Goal: Task Accomplishment & Management: Manage account settings

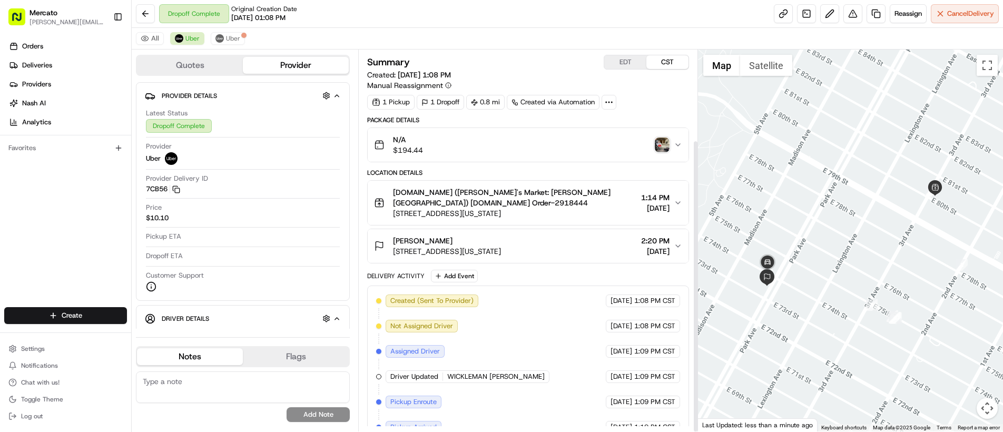
scroll to position [118, 0]
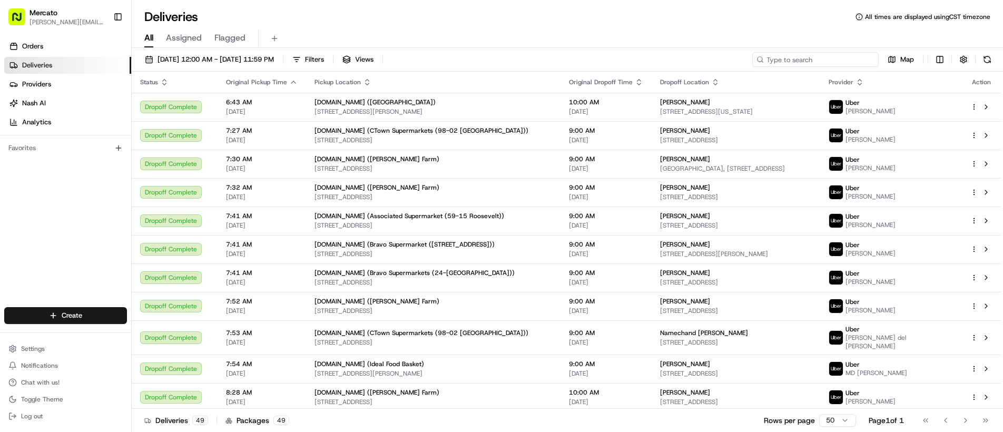
click at [807, 64] on input at bounding box center [815, 59] width 126 height 15
paste input "job_AVUt2vJWW5raDKDYpECipL"
type input "job_AVUt2vJWW5raDKDYpECipL"
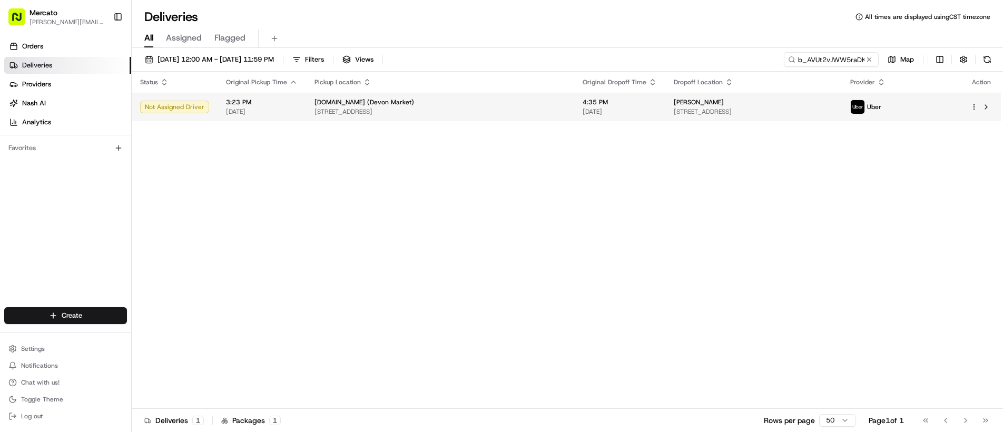
click at [765, 105] on div "[PERSON_NAME]" at bounding box center [753, 102] width 159 height 8
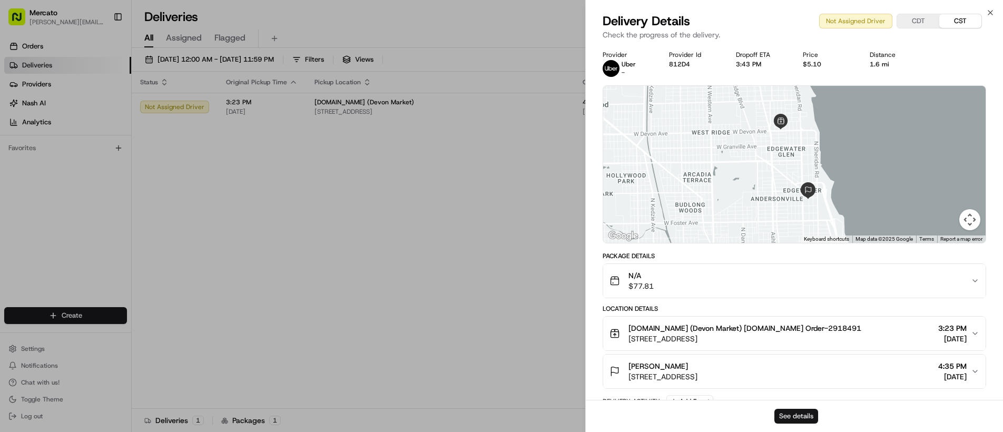
click at [802, 411] on button "See details" at bounding box center [797, 416] width 44 height 15
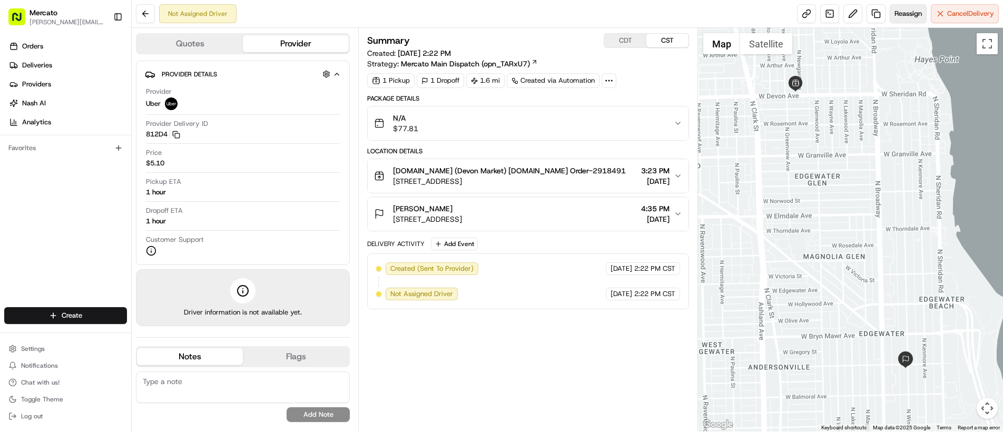
click at [901, 19] on button "Reassign" at bounding box center [908, 13] width 37 height 19
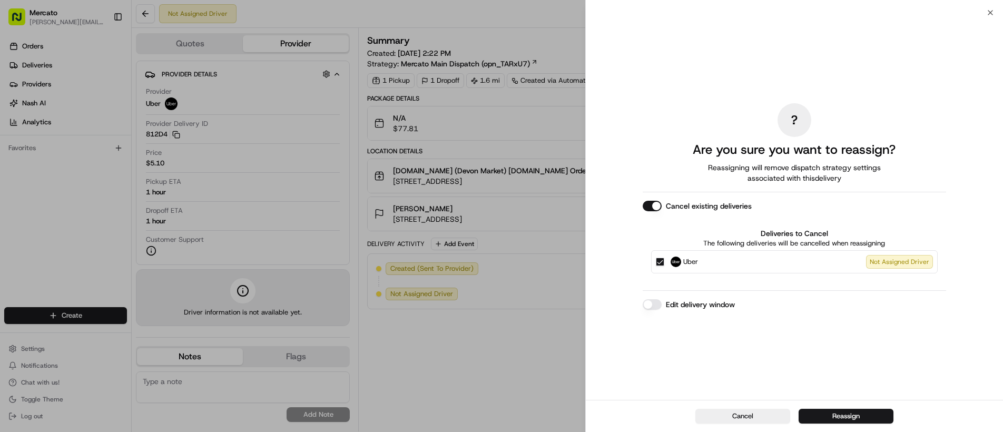
click at [655, 301] on button "Edit delivery window" at bounding box center [652, 304] width 19 height 11
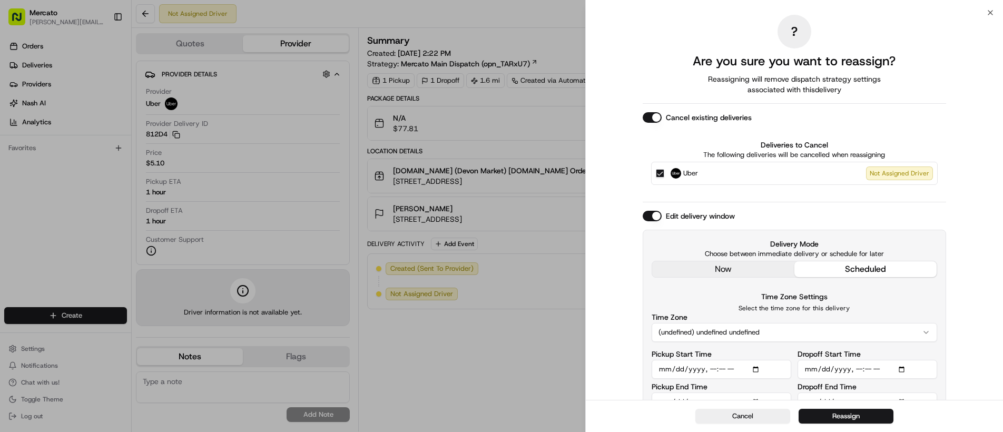
click at [680, 271] on div "Edit delivery window Delivery Mode Choose between immediate delivery or schedul…" at bounding box center [794, 316] width 303 height 210
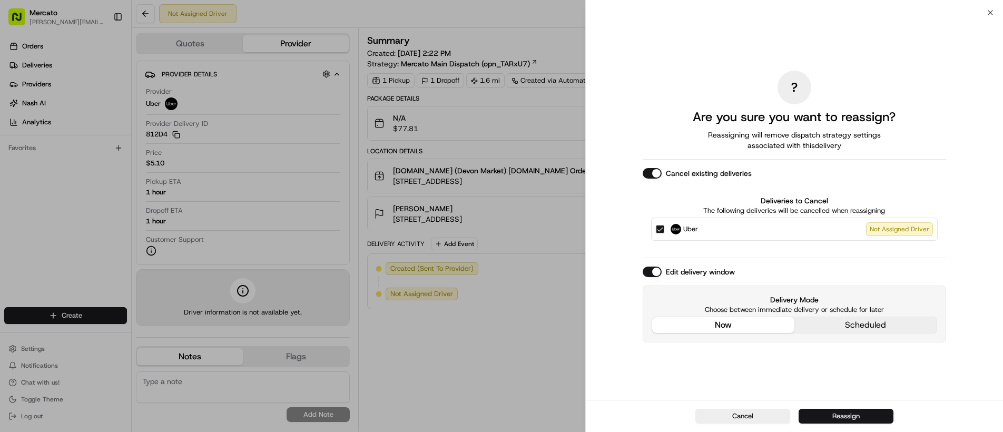
click at [826, 416] on button "Reassign" at bounding box center [846, 416] width 95 height 15
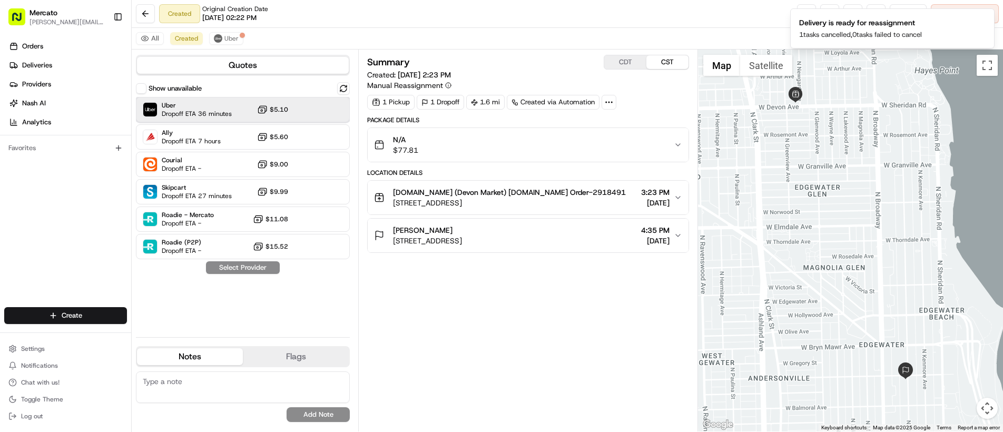
click at [177, 106] on span "Uber" at bounding box center [197, 105] width 70 height 8
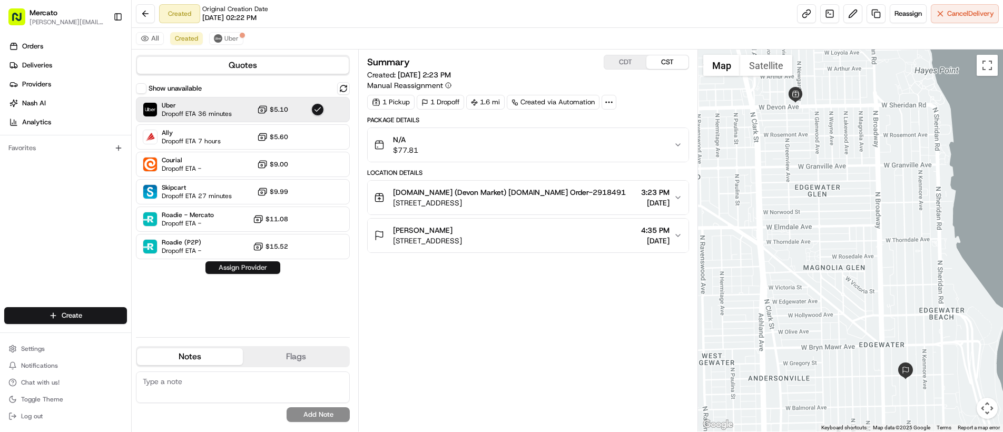
click at [231, 269] on button "Assign Provider" at bounding box center [242, 267] width 75 height 13
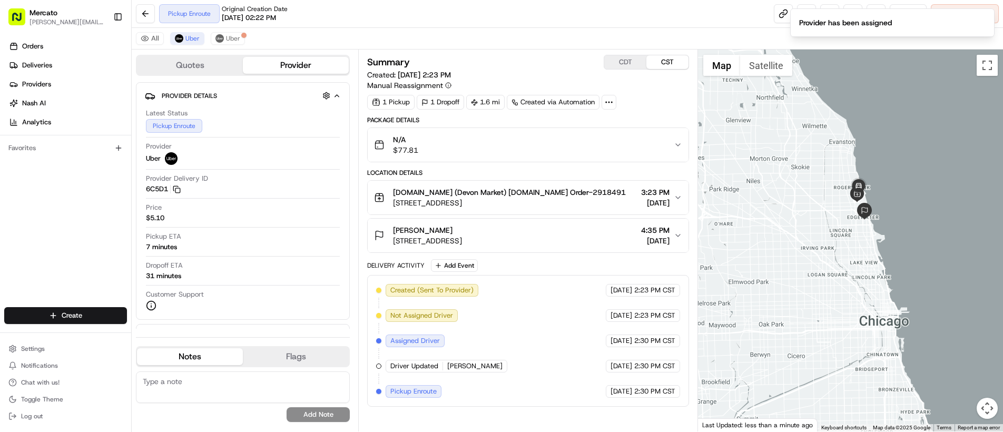
drag, startPoint x: 950, startPoint y: 189, endPoint x: 837, endPoint y: 210, distance: 115.2
click at [841, 211] on div at bounding box center [850, 241] width 305 height 382
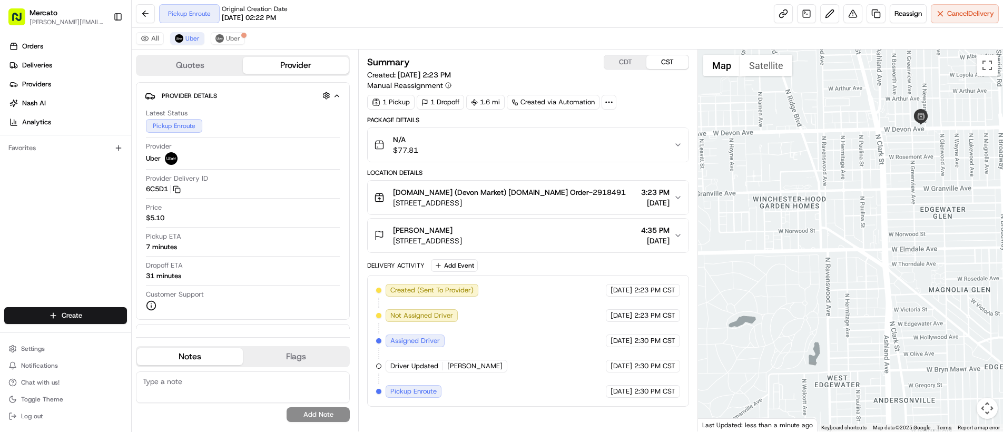
drag, startPoint x: 923, startPoint y: 190, endPoint x: 741, endPoint y: 211, distance: 183.1
click at [742, 211] on div at bounding box center [850, 241] width 305 height 382
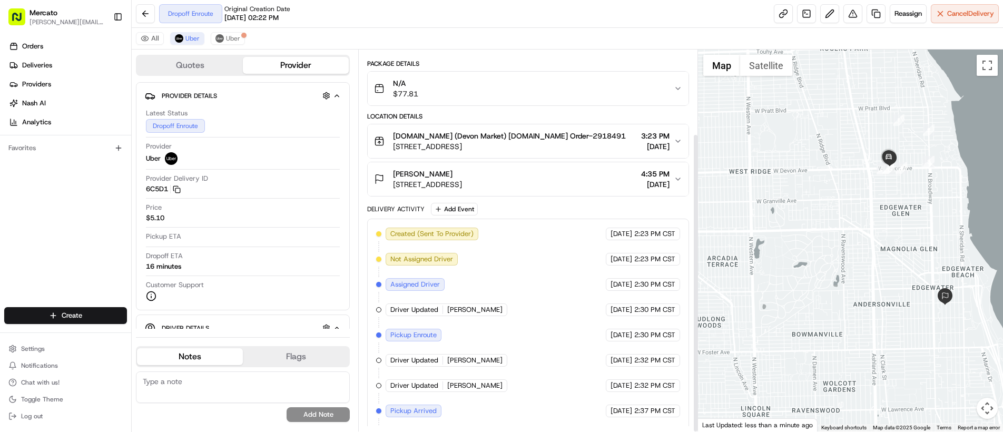
scroll to position [107, 0]
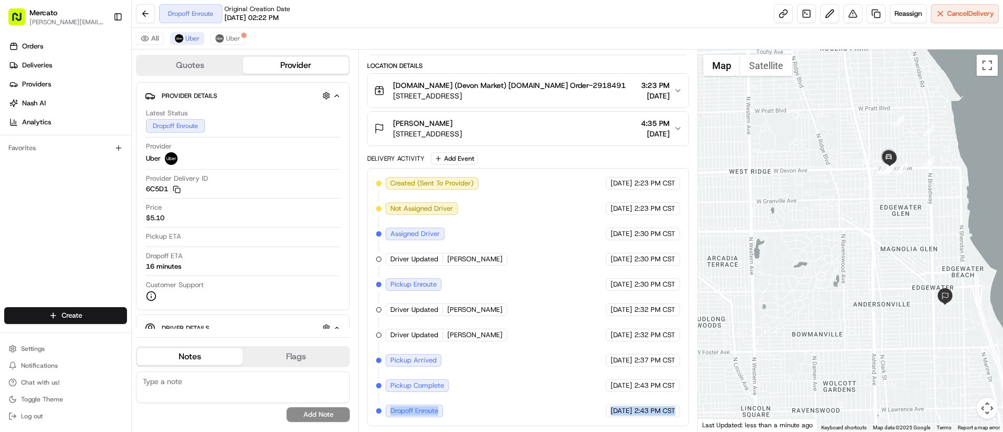
drag, startPoint x: 389, startPoint y: 410, endPoint x: 658, endPoint y: 420, distance: 268.9
click at [658, 420] on div "Created (Sent To Provider) Uber 08/24/2025 2:23 PM CST Not Assigned Driver Uber…" at bounding box center [528, 297] width 322 height 258
copy div "Dropoff Enroute Uber 08/24/2025 2:43 PM CST"
click at [502, 396] on div "Created (Sent To Provider) Uber 08/24/2025 2:23 PM CST Not Assigned Driver Uber…" at bounding box center [528, 297] width 304 height 240
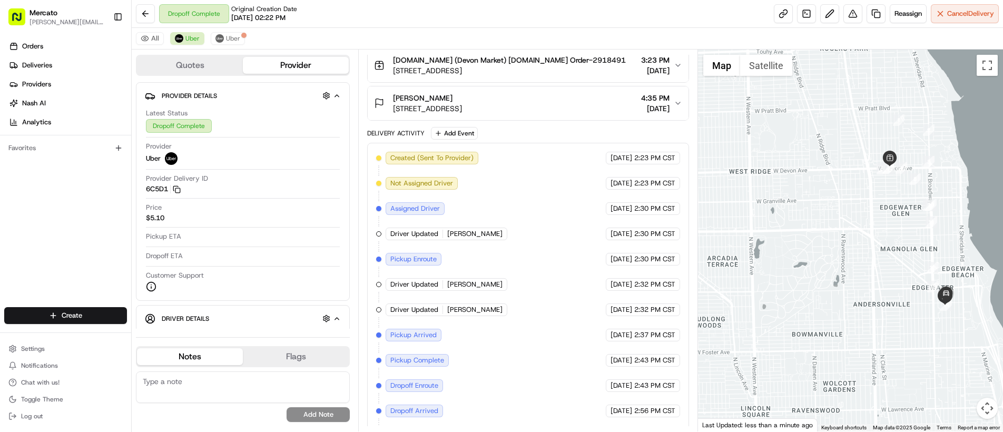
click at [503, 341] on div "Created (Sent To Provider) Uber 08/24/2025 2:23 PM CST Not Assigned Driver Uber…" at bounding box center [528, 297] width 304 height 291
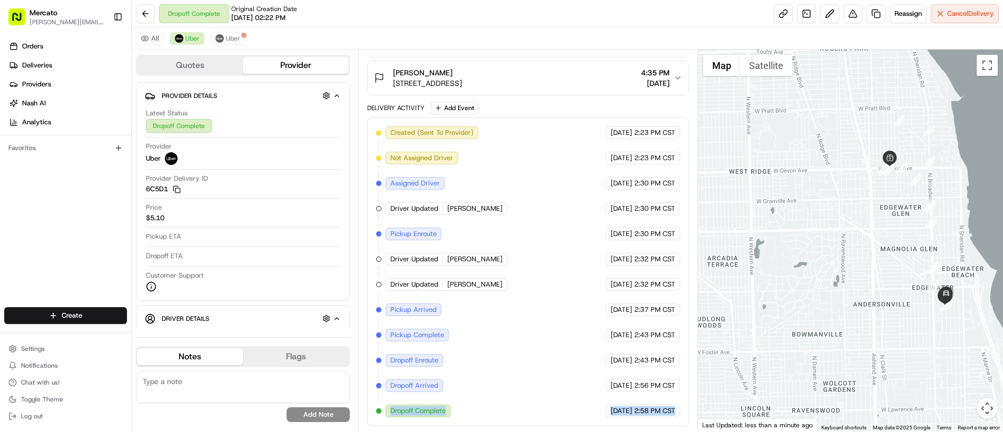
drag, startPoint x: 387, startPoint y: 407, endPoint x: 660, endPoint y: 422, distance: 273.9
click at [661, 422] on div "Created (Sent To Provider) Uber 08/24/2025 2:23 PM CST Not Assigned Driver Uber…" at bounding box center [528, 272] width 322 height 309
copy div "Dropoff Complete Uber 08/24/2025 2:58 PM CST"
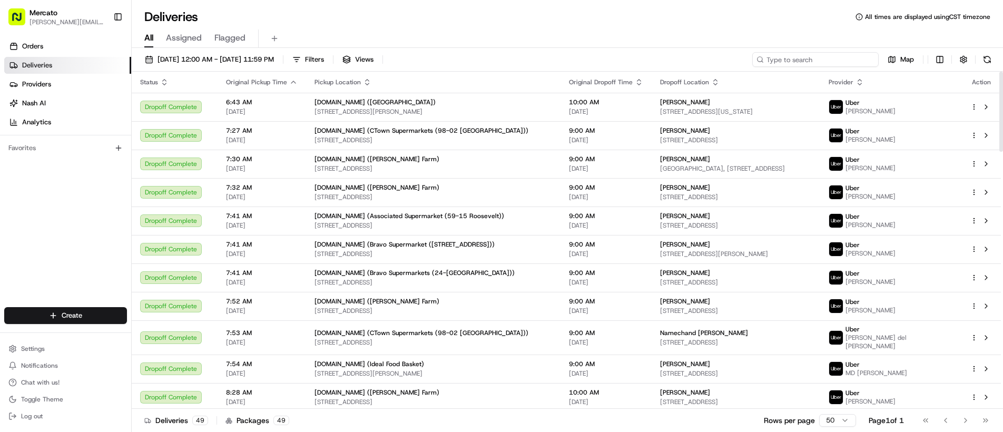
click at [830, 64] on input at bounding box center [815, 59] width 126 height 15
paste input "job_ewopU8wqyLxuqQ2HWo5ocG"
type input "job_ewopU8wqyLxuqQ2HWo5ocG"
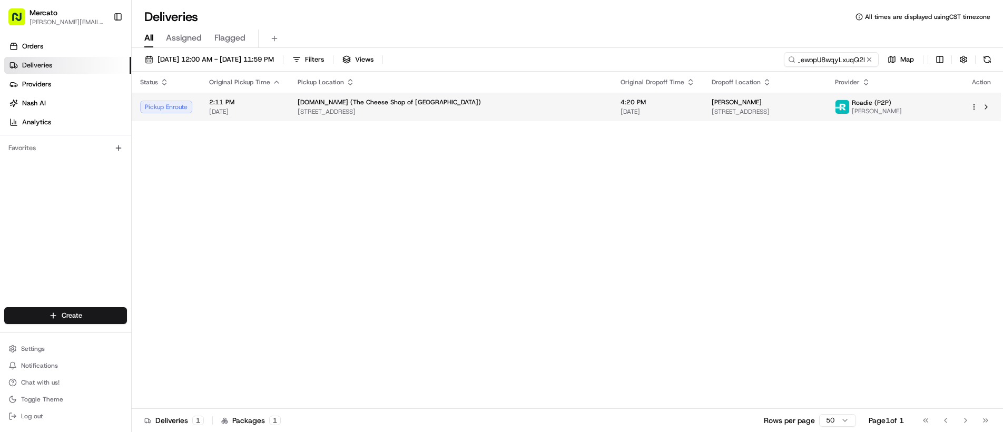
click at [703, 96] on td "Allison Danskin 60 Montvale Ave A, Woburn, MA 01801, USA" at bounding box center [764, 107] width 123 height 28
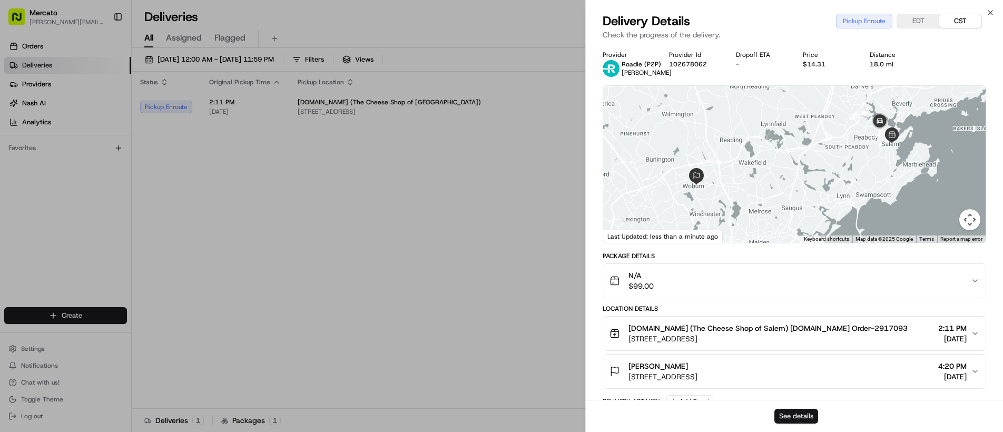
click at [802, 416] on button "See details" at bounding box center [797, 416] width 44 height 15
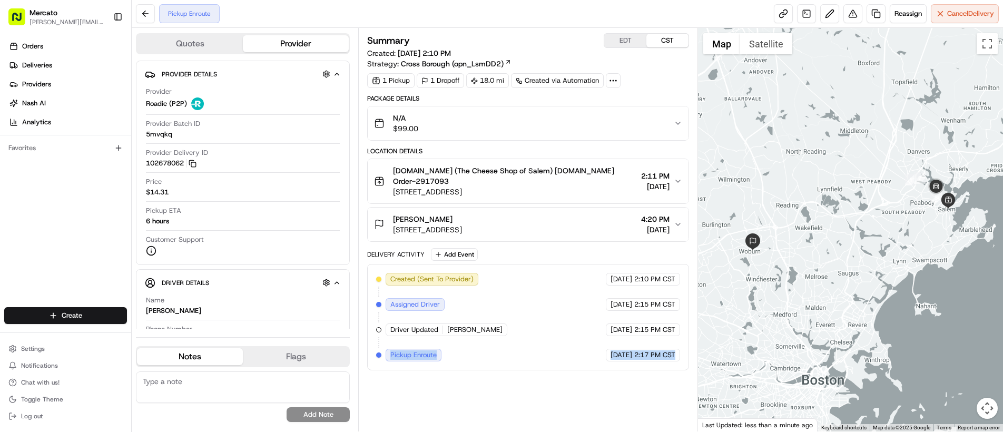
drag, startPoint x: 460, startPoint y: 369, endPoint x: 642, endPoint y: 374, distance: 181.8
click at [642, 374] on div "Summary EDT CST Created: 08/24/2025 2:10 PM Strategy: Cross Borough (opn_LsmDD2…" at bounding box center [528, 229] width 322 height 393
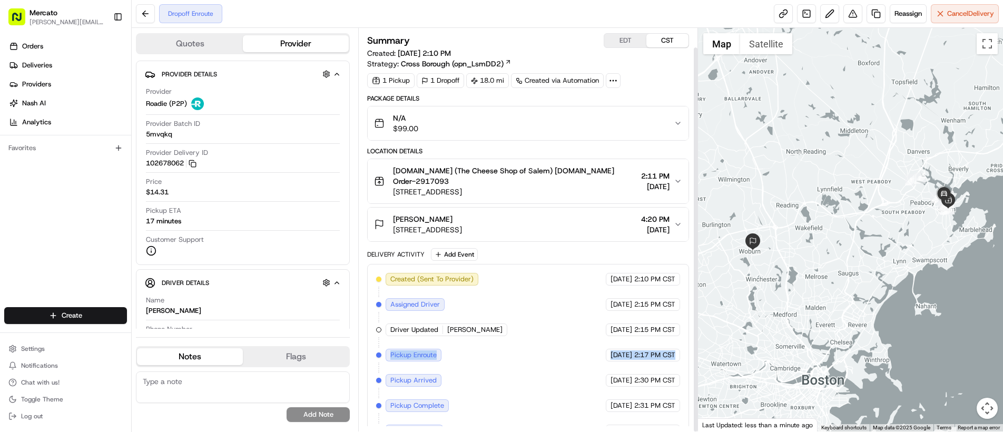
scroll to position [20, 0]
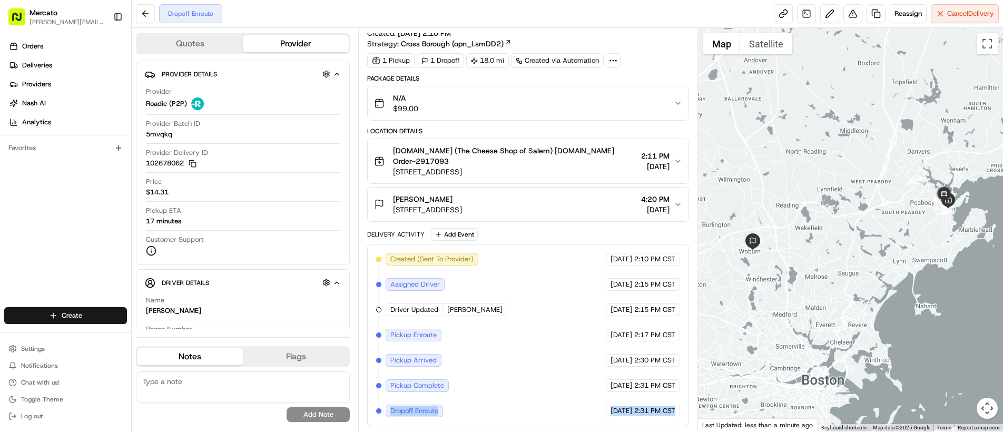
drag, startPoint x: 388, startPoint y: 407, endPoint x: 670, endPoint y: 420, distance: 282.2
click at [670, 420] on div "Created (Sent To Provider) Roadie (P2P) 08/24/2025 2:10 PM CST Assigned Driver …" at bounding box center [528, 335] width 322 height 182
copy div "Dropoff Enroute Roadie (P2P) 08/24/2025 2:31 PM CST"
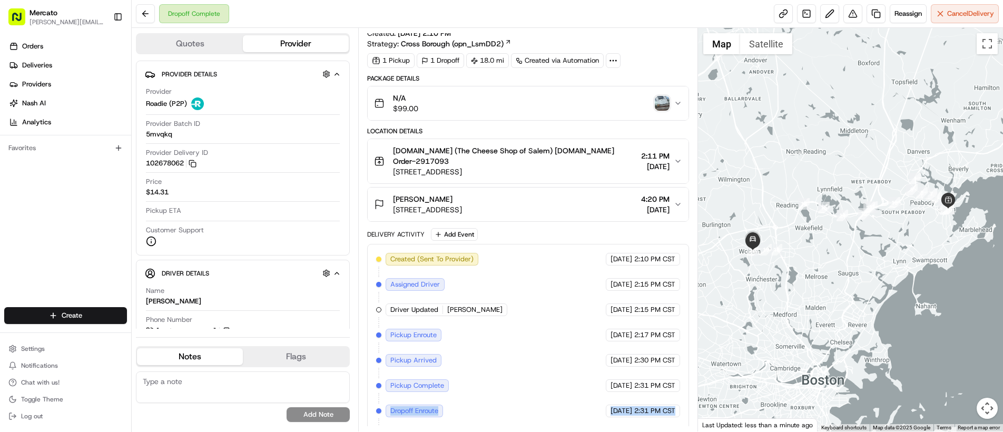
scroll to position [71, 0]
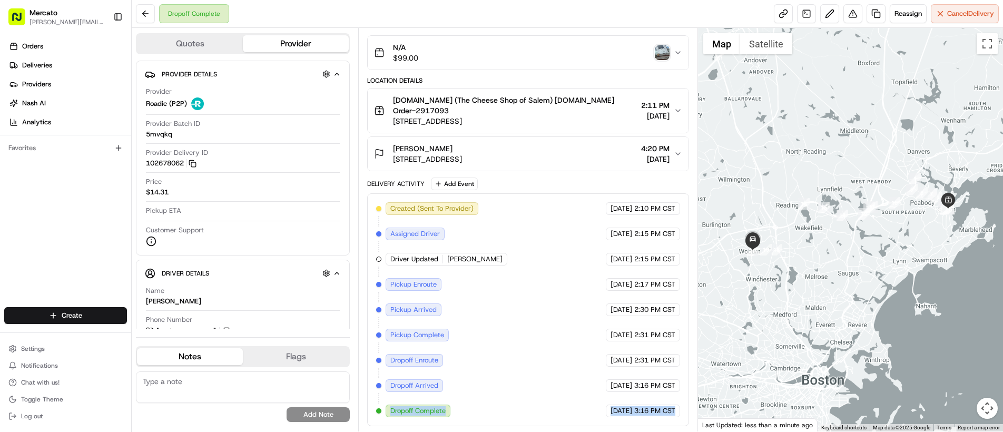
drag, startPoint x: 386, startPoint y: 413, endPoint x: 677, endPoint y: 415, distance: 291.4
click at [677, 415] on div "Created (Sent To Provider) Roadie (P2P) 08/24/2025 2:10 PM CST Assigned Driver …" at bounding box center [528, 309] width 304 height 215
copy div "Dropoff Complete Roadie (P2P) 08/24/2025 3:16 PM CST"
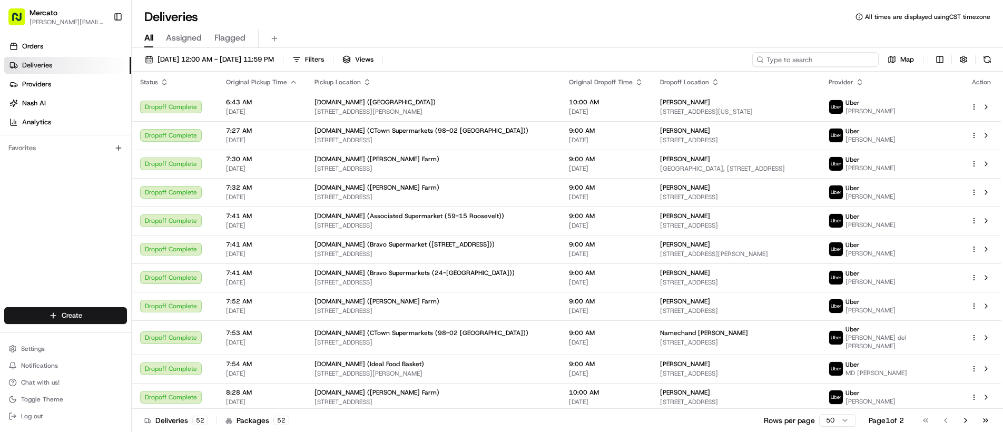
click at [806, 58] on input at bounding box center [815, 59] width 126 height 15
paste input "job_fhfiA3g4U2UBFEzEjqQYgf"
type input "job_fhfiA3g4U2UBFEzEjqQYgf"
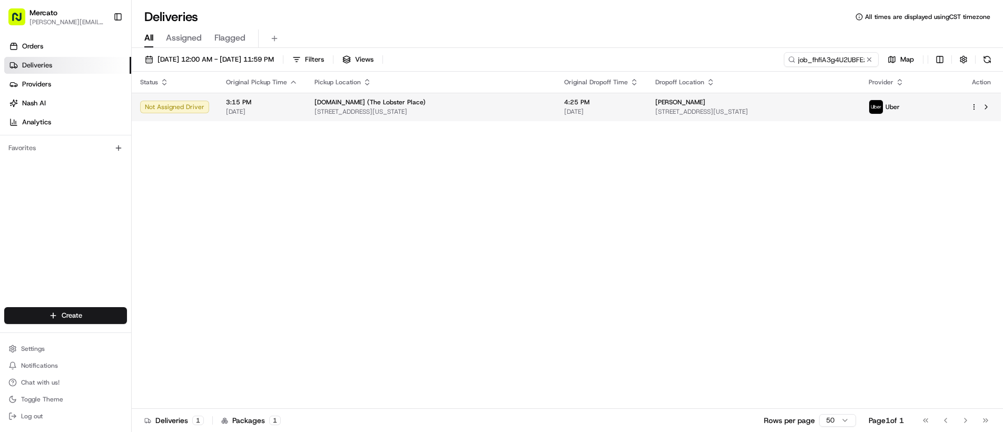
click at [590, 110] on span "[DATE]" at bounding box center [601, 111] width 74 height 8
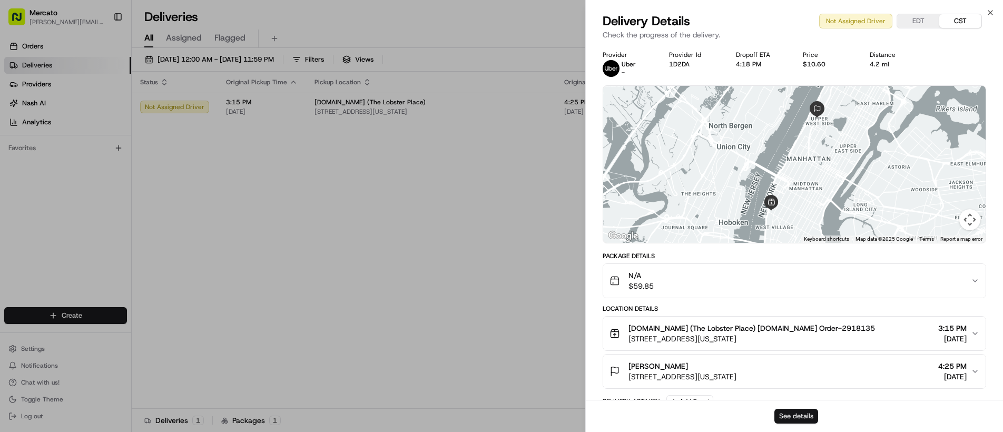
click at [797, 414] on button "See details" at bounding box center [797, 416] width 44 height 15
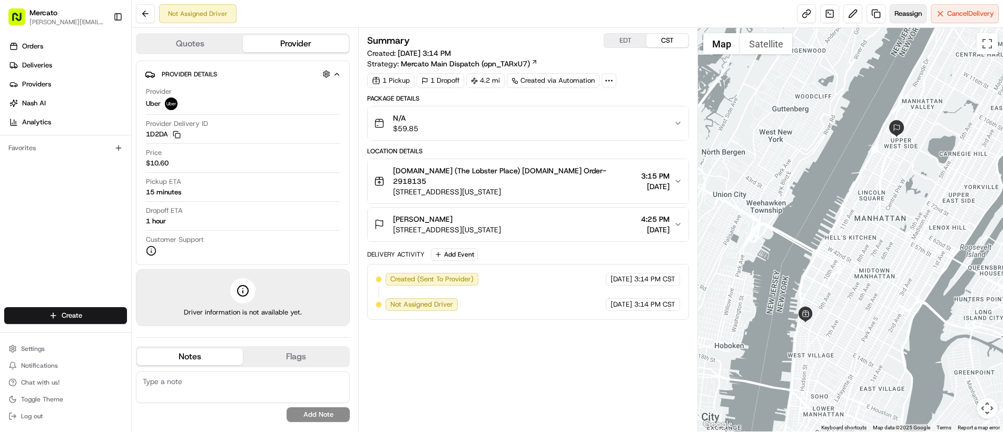
click at [903, 16] on span "Reassign" at bounding box center [908, 13] width 27 height 9
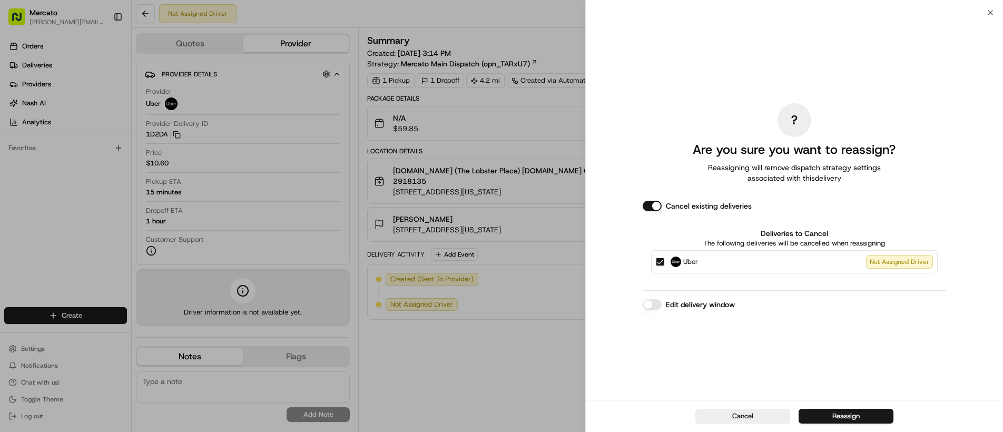
click at [654, 299] on button "Edit delivery window" at bounding box center [652, 304] width 19 height 11
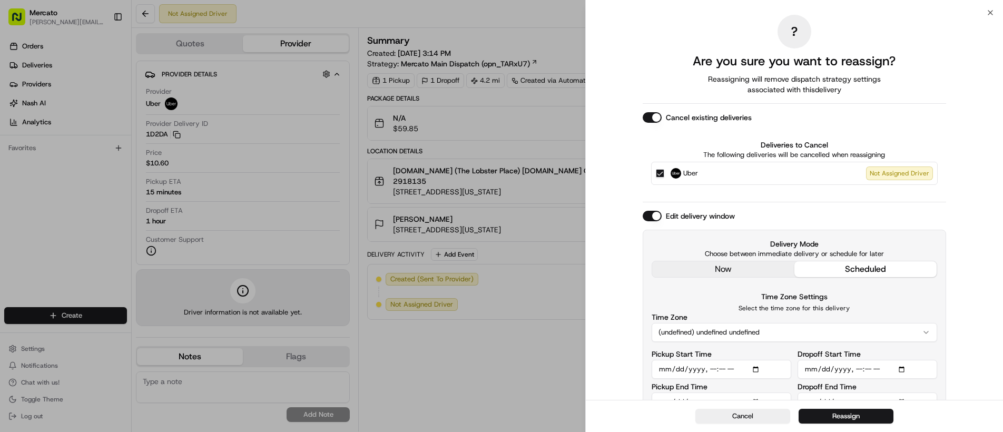
click at [678, 269] on div "Edit delivery window Delivery Mode Choose between immediate delivery or schedul…" at bounding box center [794, 316] width 303 height 210
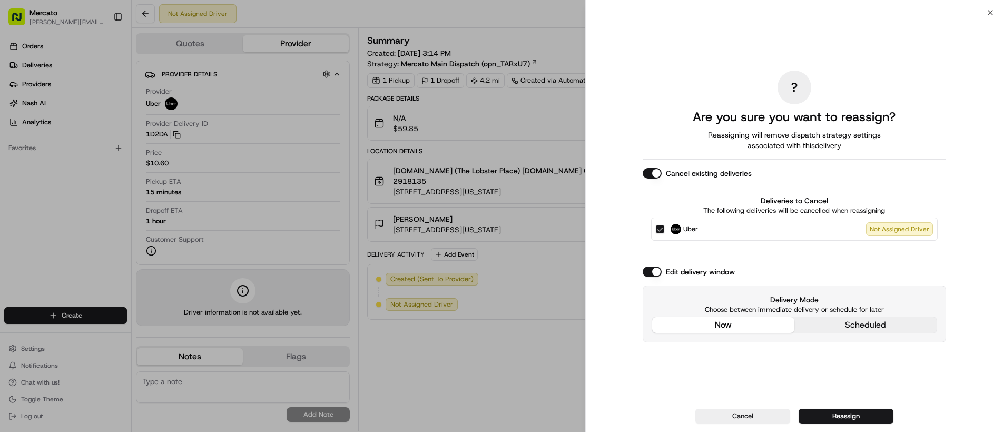
drag, startPoint x: 833, startPoint y: 419, endPoint x: 759, endPoint y: 398, distance: 76.6
click at [832, 419] on button "Reassign" at bounding box center [846, 416] width 95 height 15
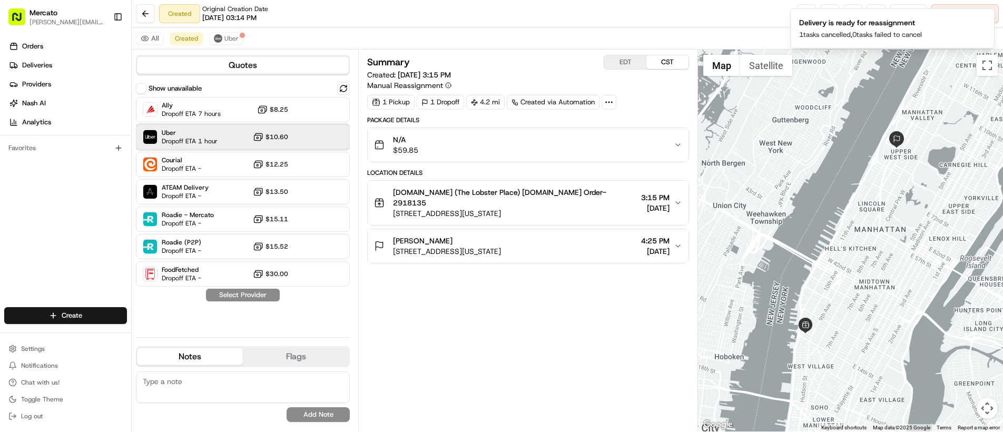
click at [166, 137] on span "Dropoff ETA 1 hour" at bounding box center [190, 141] width 56 height 8
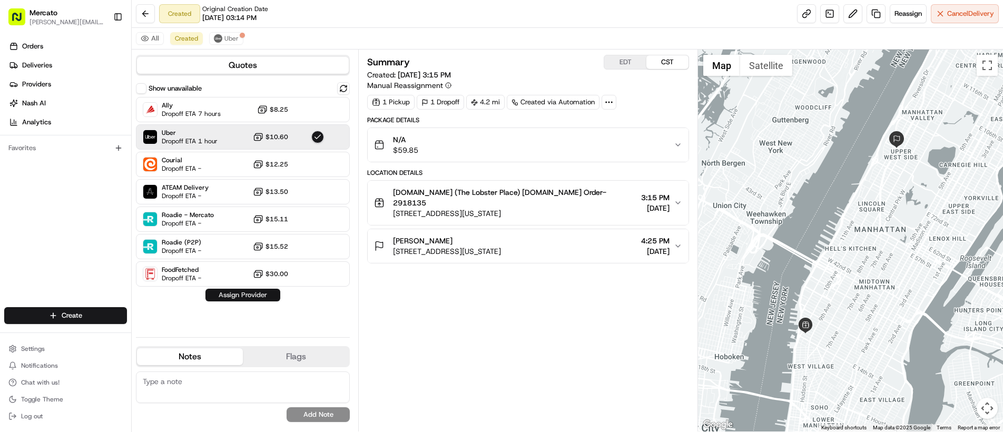
click at [223, 296] on button "Assign Provider" at bounding box center [242, 295] width 75 height 13
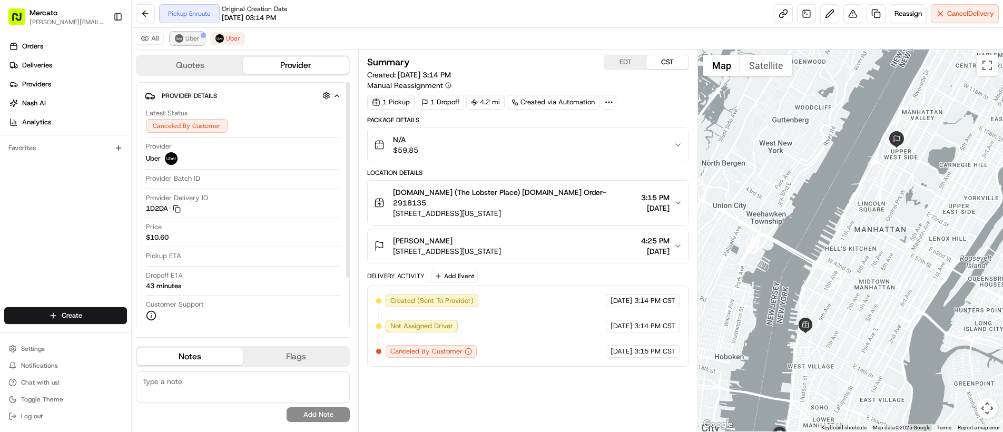
click at [186, 40] on span "Uber" at bounding box center [192, 38] width 14 height 8
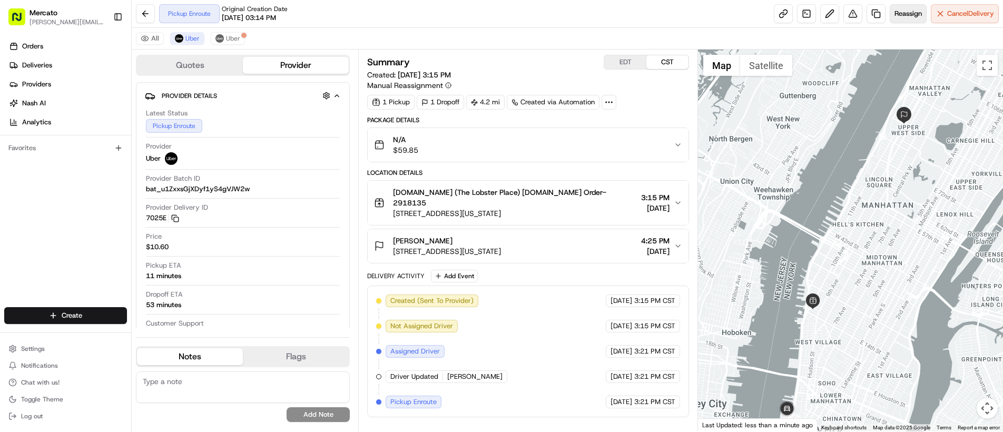
click at [908, 12] on span "Reassign" at bounding box center [908, 13] width 27 height 9
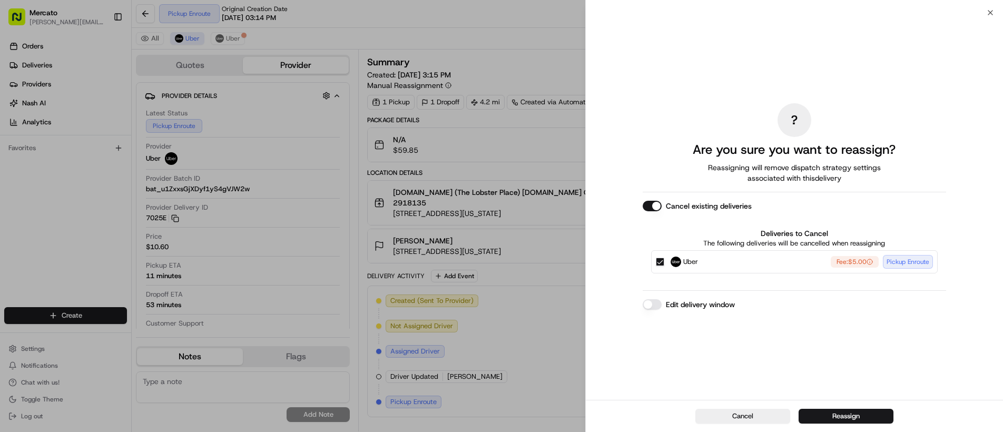
click at [653, 304] on button "Edit delivery window" at bounding box center [652, 304] width 19 height 11
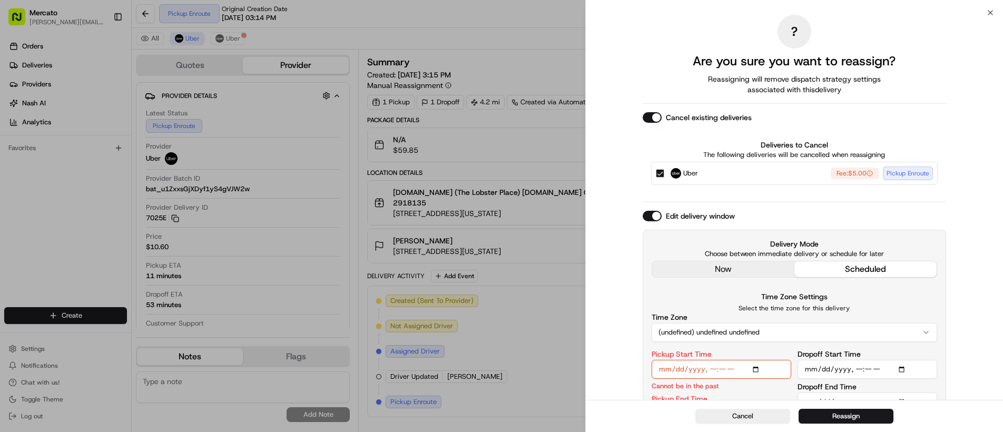
click at [680, 273] on div "Edit delivery window Delivery Mode Choose between immediate delivery or schedul…" at bounding box center [794, 328] width 303 height 234
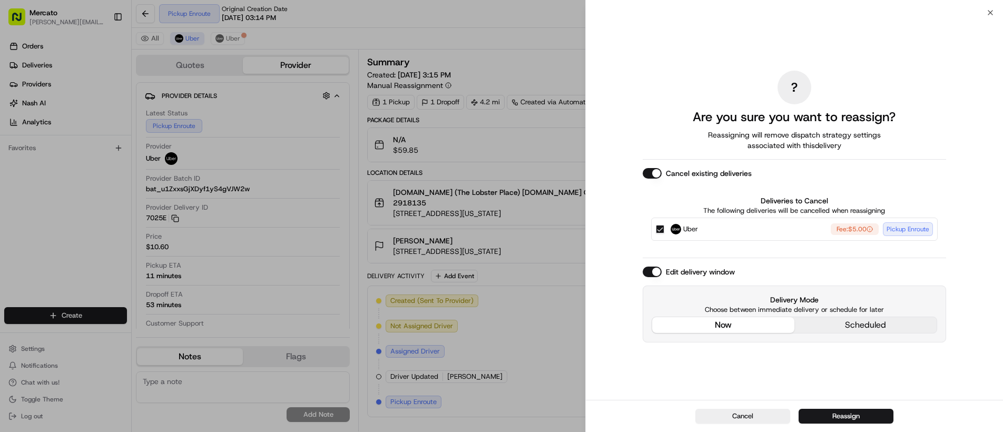
drag, startPoint x: 832, startPoint y: 418, endPoint x: 823, endPoint y: 415, distance: 9.3
click at [831, 418] on button "Reassign" at bounding box center [846, 416] width 95 height 15
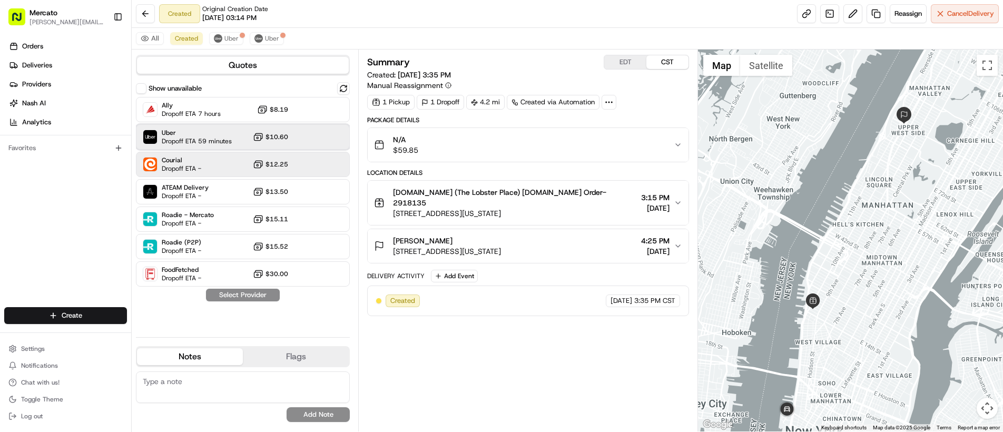
drag, startPoint x: 229, startPoint y: 143, endPoint x: 228, endPoint y: 158, distance: 14.8
click at [228, 143] on span "Dropoff ETA 59 minutes" at bounding box center [197, 141] width 70 height 8
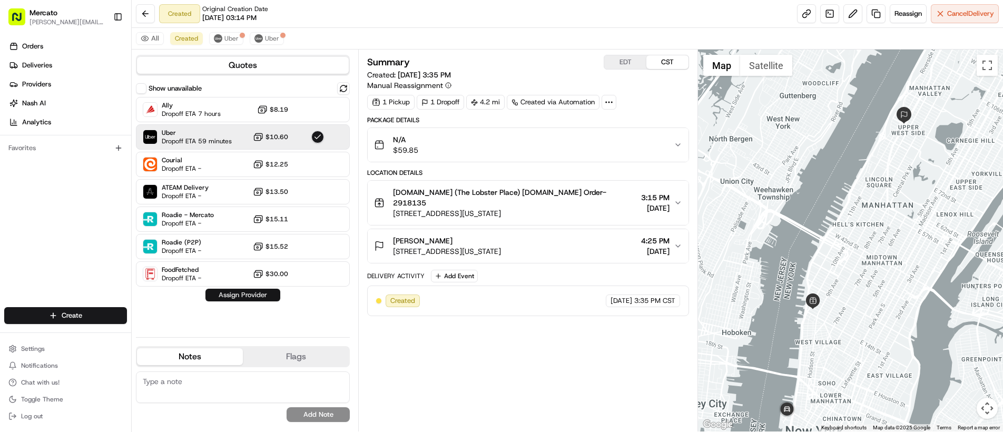
click at [248, 294] on button "Assign Provider" at bounding box center [242, 295] width 75 height 13
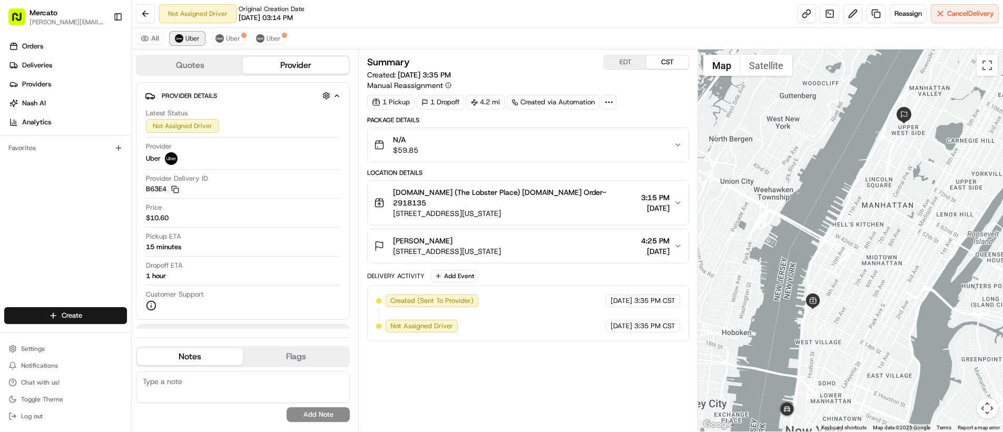
click at [190, 41] on span "Uber" at bounding box center [192, 38] width 14 height 8
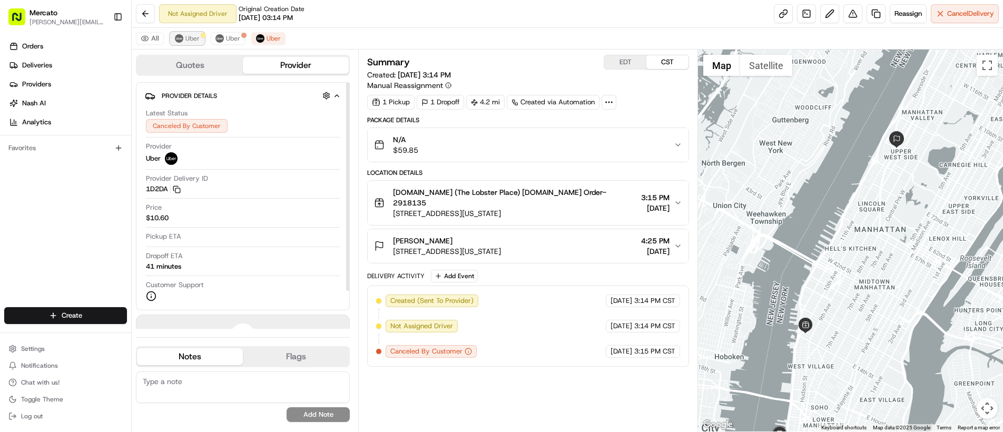
click at [188, 39] on span "Uber" at bounding box center [192, 38] width 14 height 8
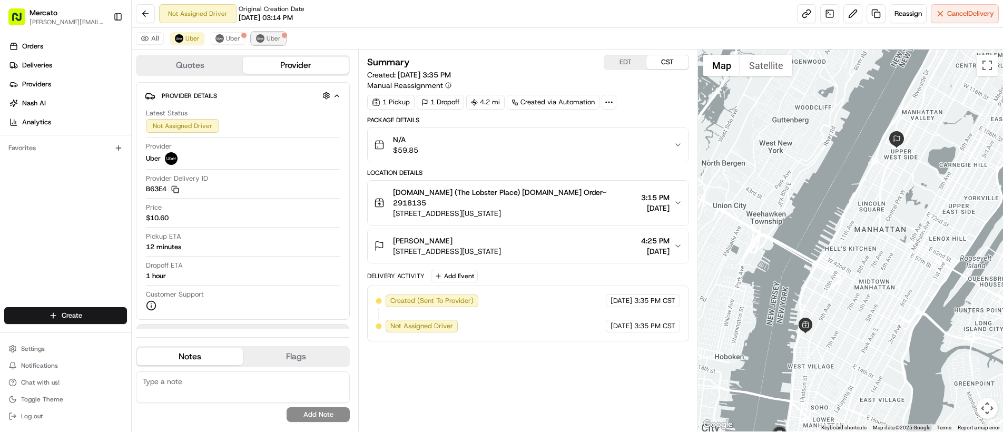
click at [269, 42] on span "Uber" at bounding box center [274, 38] width 14 height 8
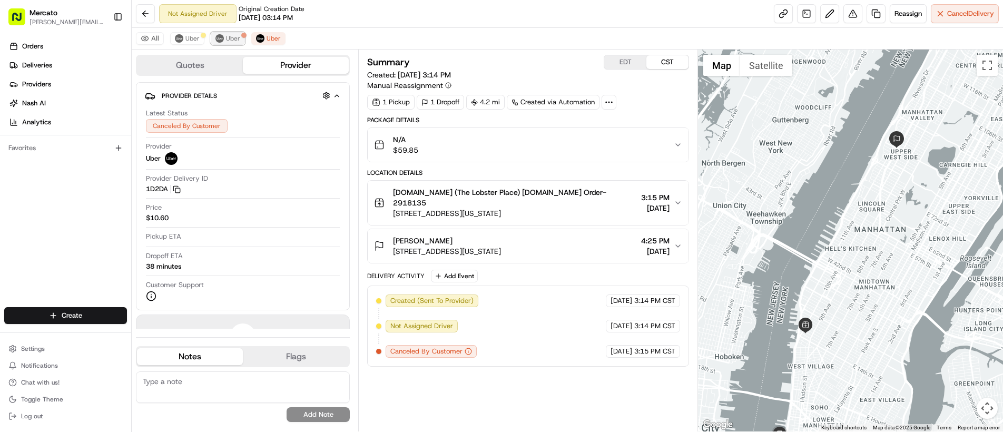
click at [234, 39] on span "Uber" at bounding box center [233, 38] width 14 height 8
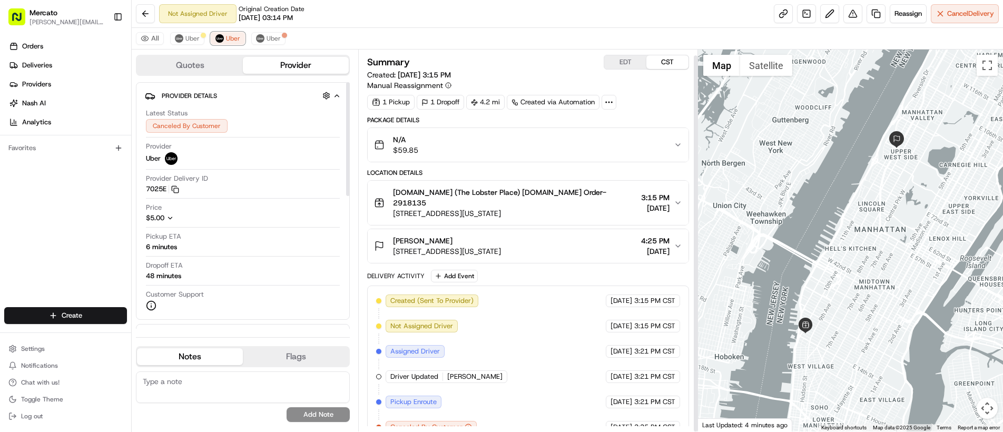
scroll to position [6, 0]
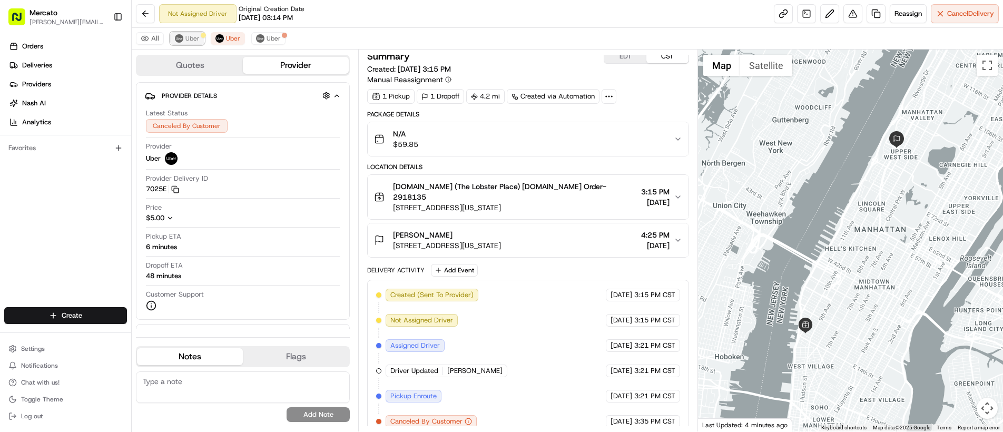
click at [179, 43] on button "Uber" at bounding box center [187, 38] width 34 height 13
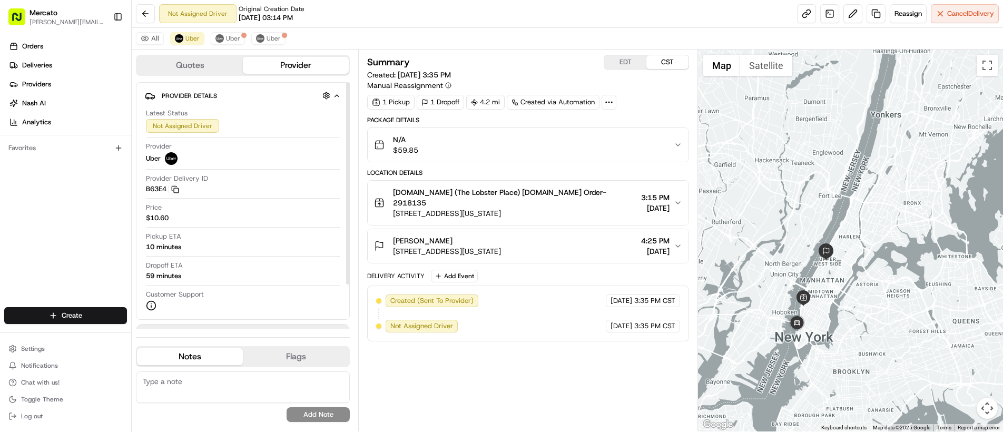
click at [179, 67] on button "Quotes" at bounding box center [190, 65] width 106 height 17
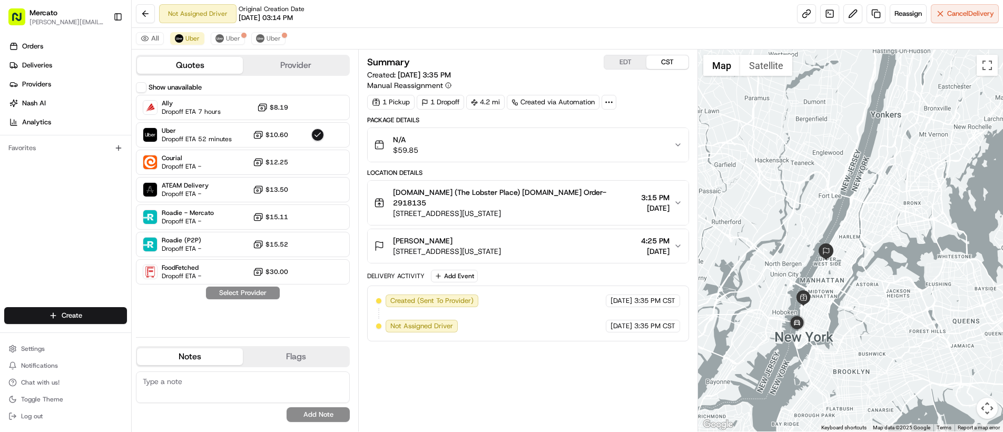
click at [289, 66] on button "Provider" at bounding box center [296, 65] width 106 height 17
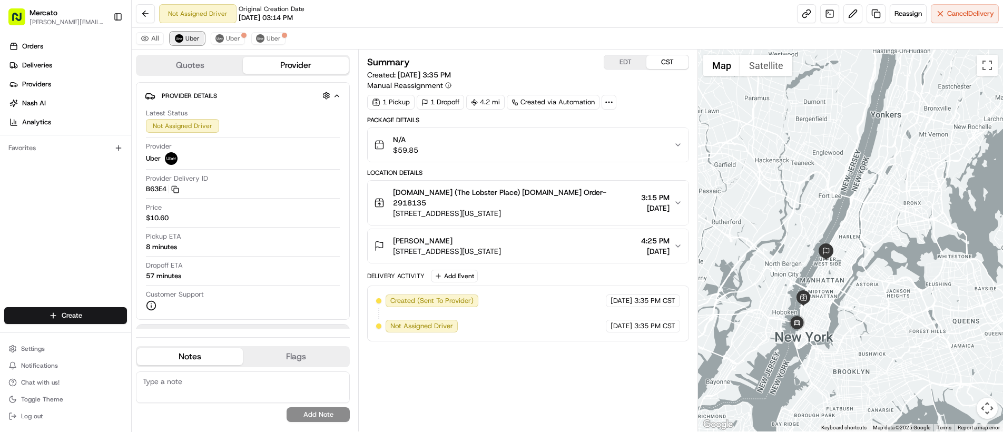
click at [172, 42] on button "Uber" at bounding box center [187, 38] width 34 height 13
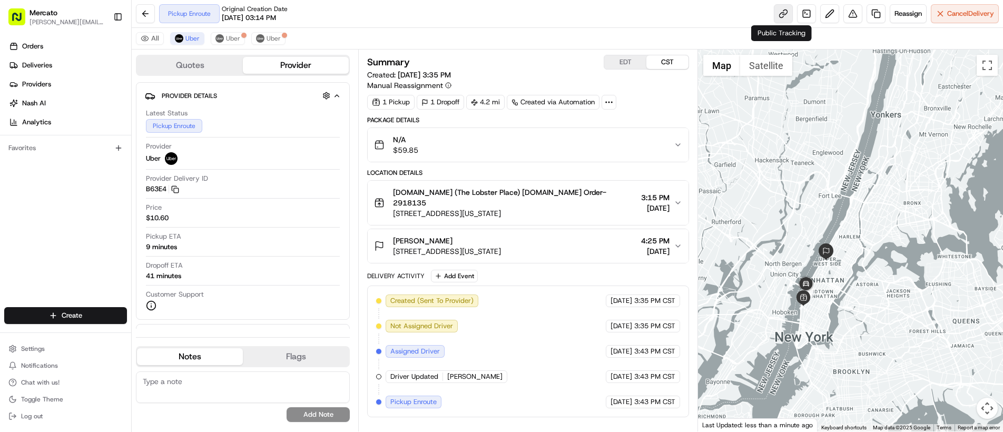
click at [782, 17] on link at bounding box center [783, 13] width 19 height 19
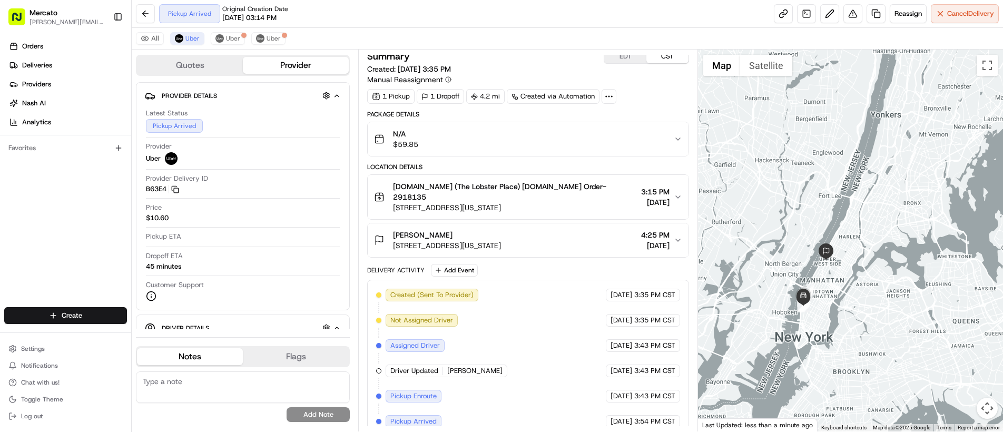
click at [497, 322] on div "Created (Sent To Provider) Uber 08/24/2025 3:35 PM CST Not Assigned Driver Uber…" at bounding box center [528, 358] width 304 height 139
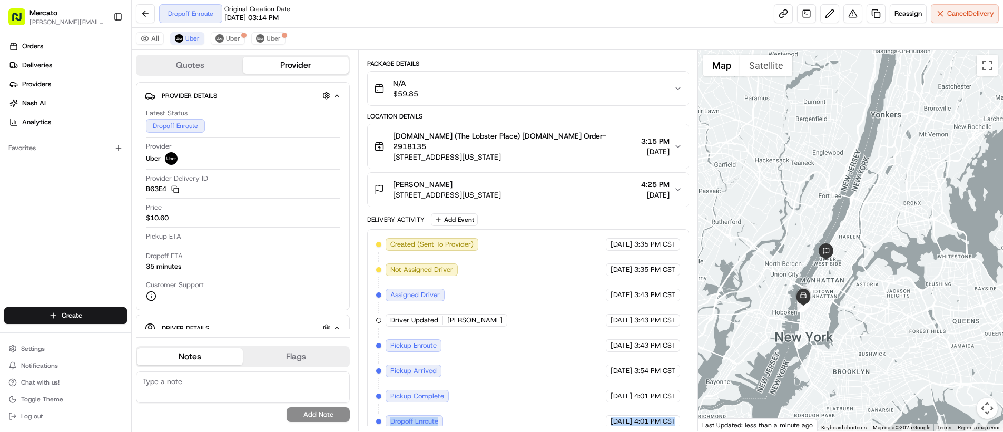
drag, startPoint x: 398, startPoint y: 413, endPoint x: 663, endPoint y: 423, distance: 265.2
click at [663, 423] on div "Created (Sent To Provider) Uber 08/24/2025 3:35 PM CST Not Assigned Driver Uber…" at bounding box center [528, 333] width 322 height 208
copy div "Dropoff Enroute Uber 08/24/2025 4:01 PM CST"
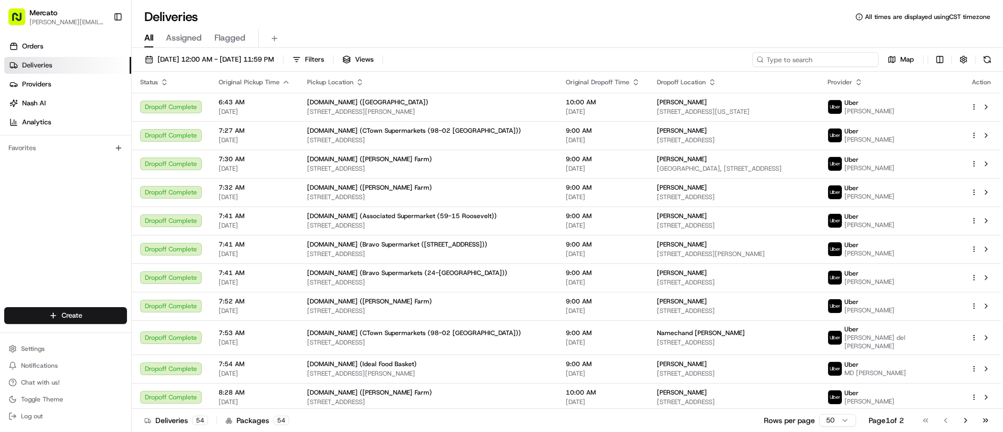
click at [845, 56] on input at bounding box center [815, 59] width 126 height 15
paste input "job_BEvJ8QA7gs8iLXyRidZvdy"
type input "job_BEvJ8QA7gs8iLXyRidZvdy"
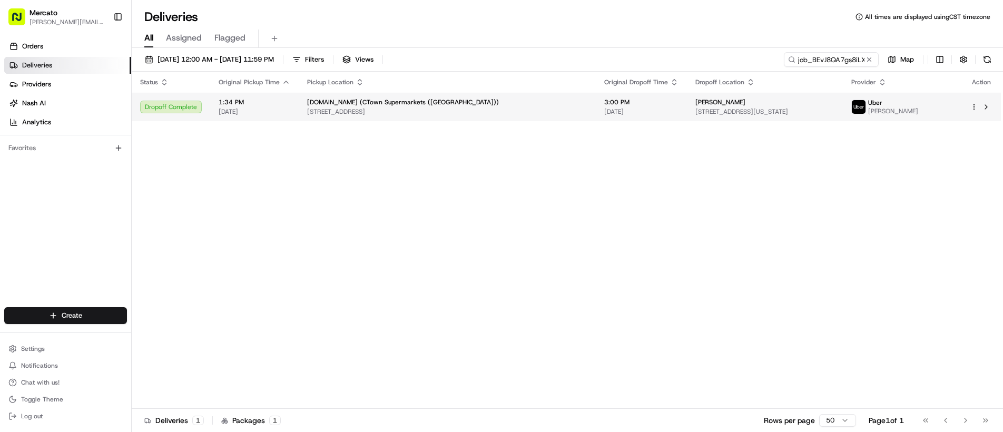
click at [604, 113] on span "[DATE]" at bounding box center [641, 111] width 74 height 8
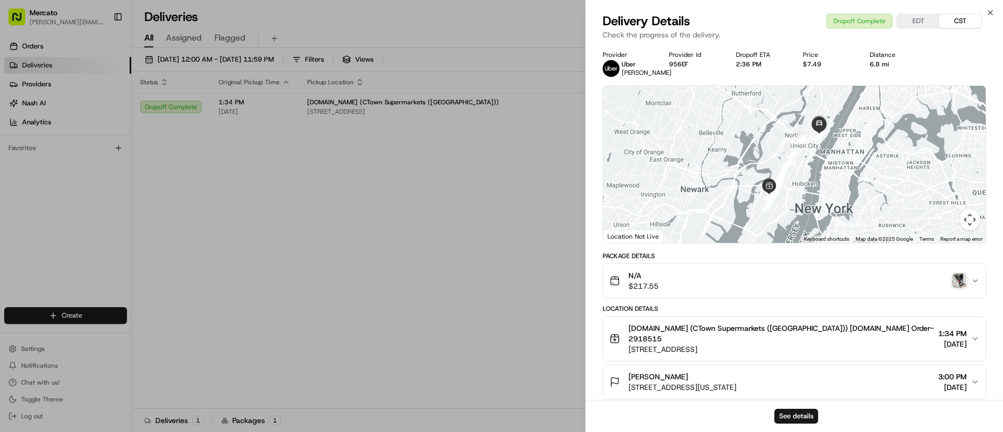
click at [963, 279] on img "button" at bounding box center [959, 280] width 15 height 15
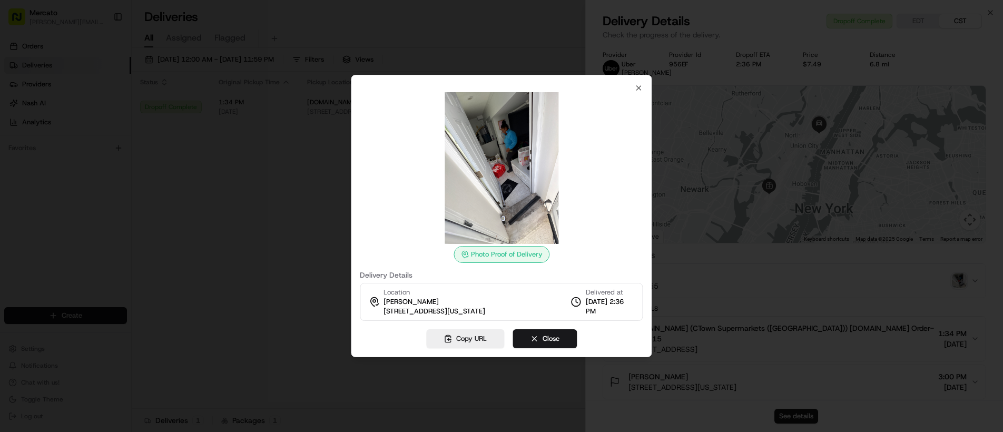
click at [508, 28] on div at bounding box center [501, 216] width 1003 height 432
